Goal: Find specific page/section: Find specific page/section

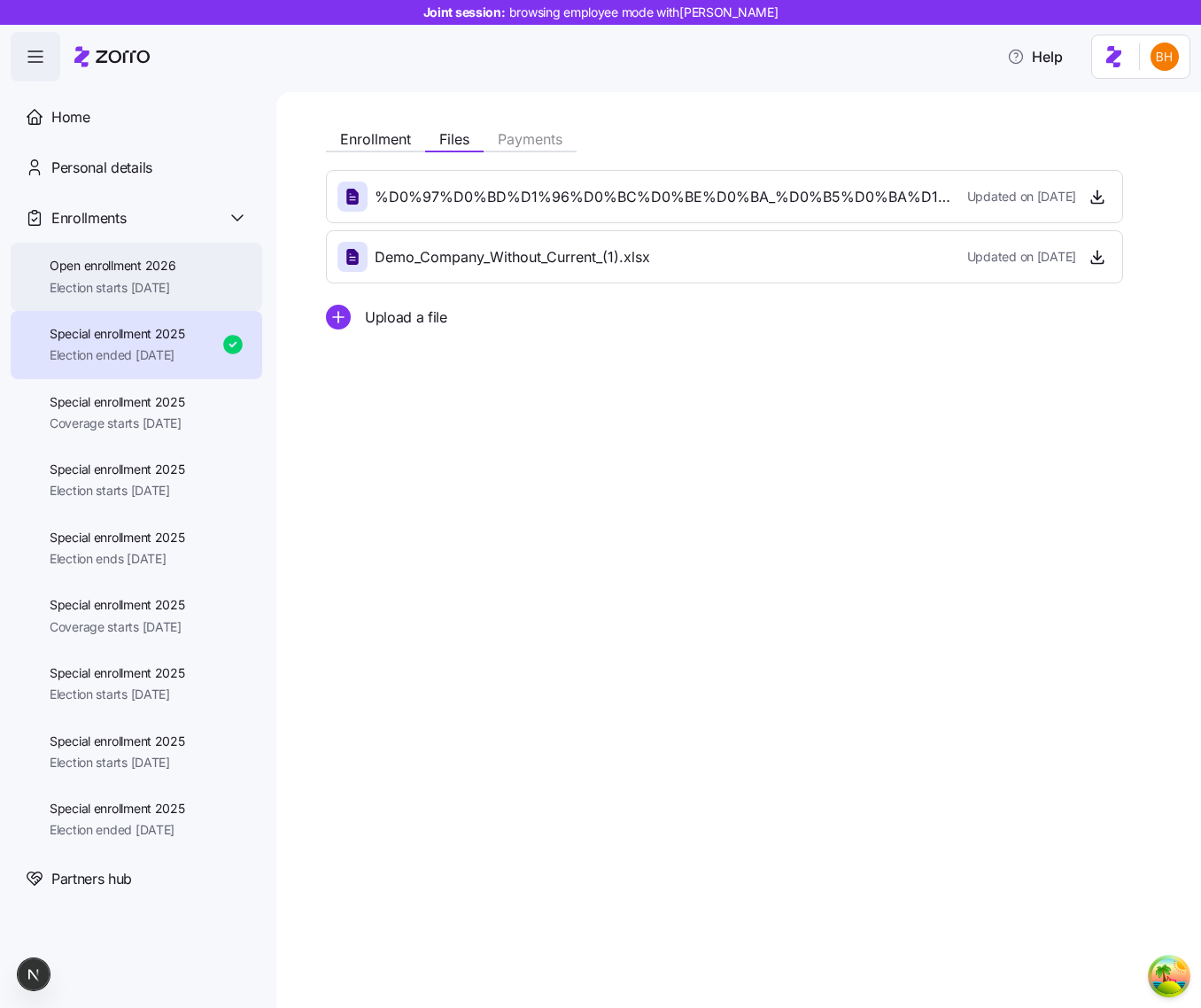
click at [214, 281] on div "Open enrollment 2026 Election starts [DATE]" at bounding box center [136, 276] width 252 height 68
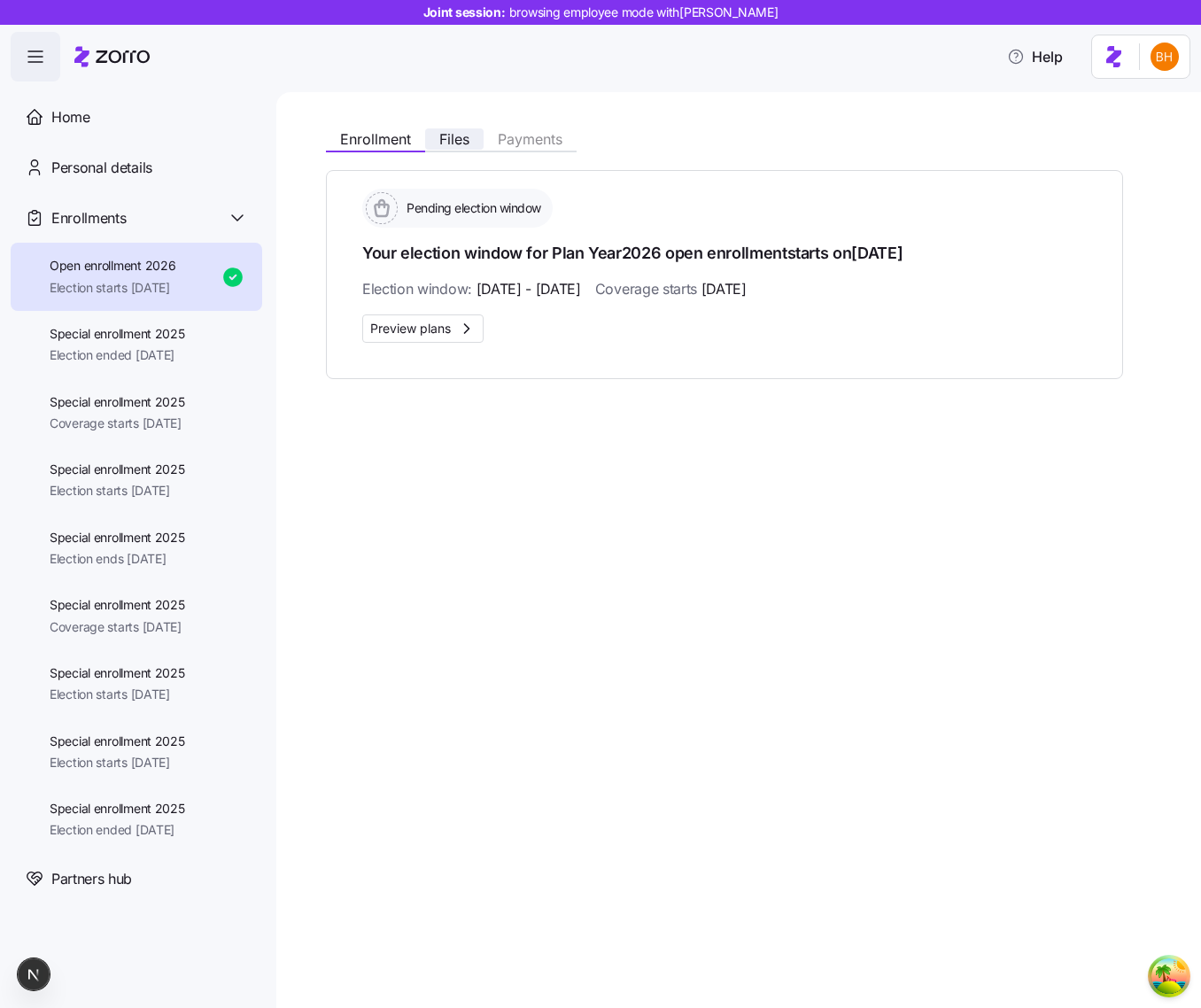
click at [441, 137] on span "Files" at bounding box center [455, 138] width 30 height 14
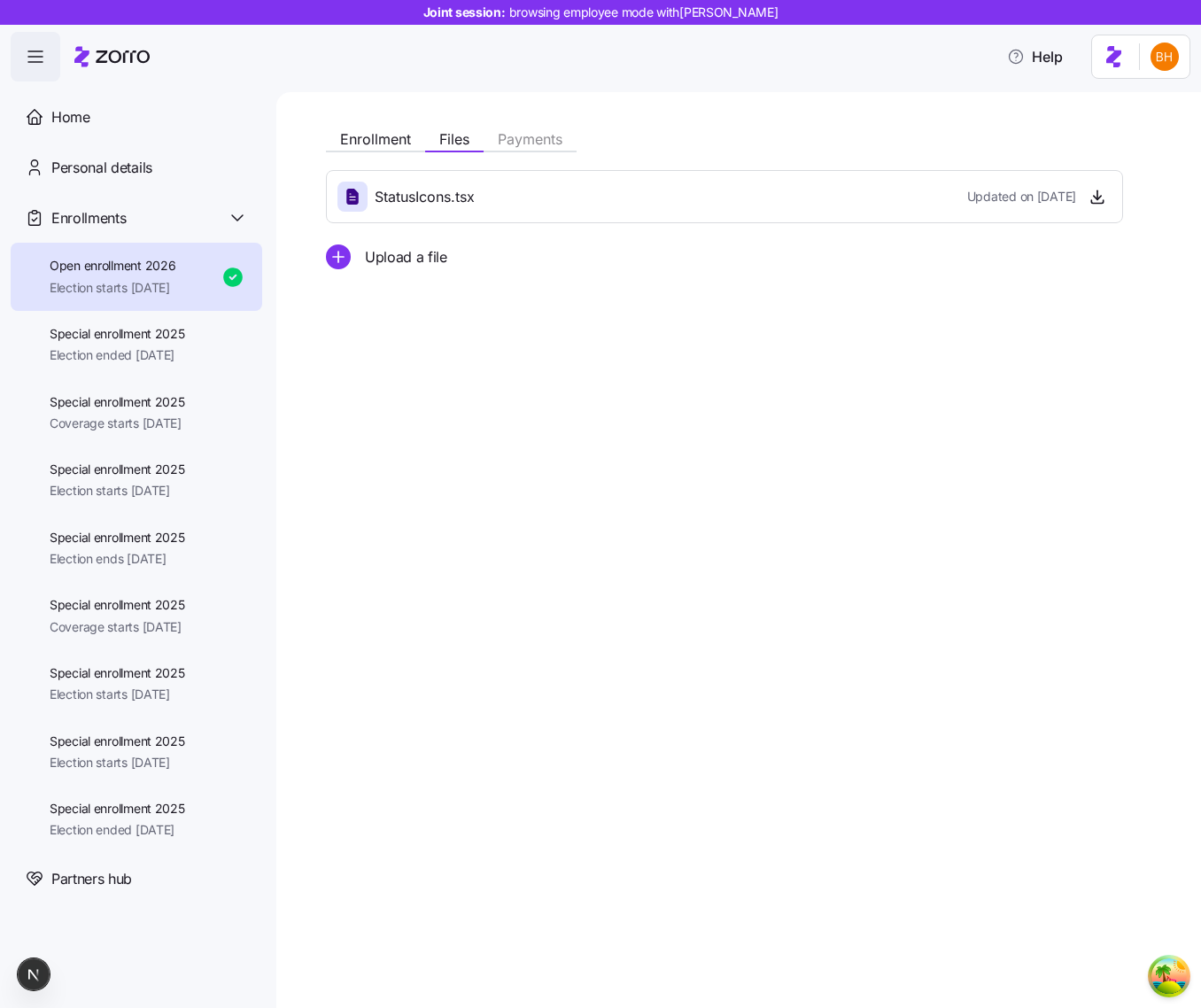
click at [1148, 306] on div "Enrollment Files Payments StatusIcons.tsx Updated on [DATE] Upload a file" at bounding box center [738, 549] width 925 height 915
click at [875, 410] on div "Enrollment Files Payments StatusIcons.tsx Updated on [DATE] Upload a file" at bounding box center [738, 549] width 925 height 915
